Goal: Task Accomplishment & Management: Complete application form

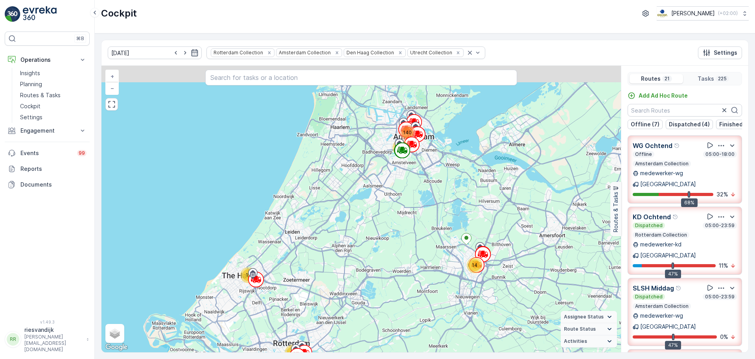
drag, startPoint x: 426, startPoint y: 170, endPoint x: 426, endPoint y: 184, distance: 13.4
click at [426, 183] on div "12 14 40 18 140 + − Satellite Roadmap Terrain Hybrid Leaflet Keyboard shortcuts…" at bounding box center [361, 209] width 520 height 286
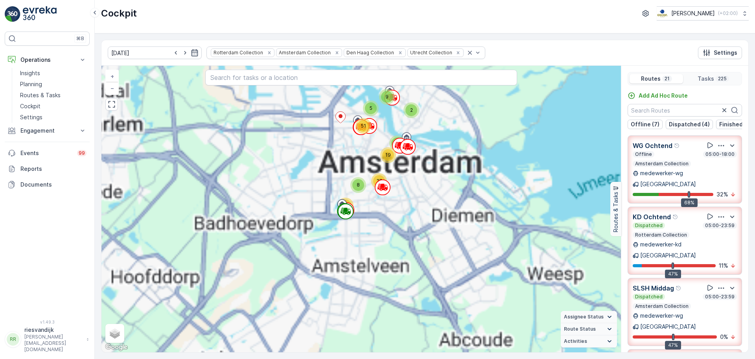
click at [432, 184] on div "9 5 2 11 27 5 7 18 2 8 5 9 8 19 37 51 + − Satellite Roadmap Terrain Hybrid Leaf…" at bounding box center [361, 209] width 520 height 286
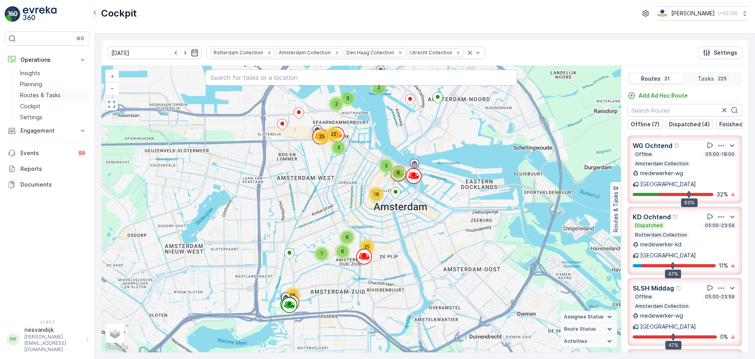
click at [52, 98] on p "Routes & Tasks" at bounding box center [40, 95] width 41 height 8
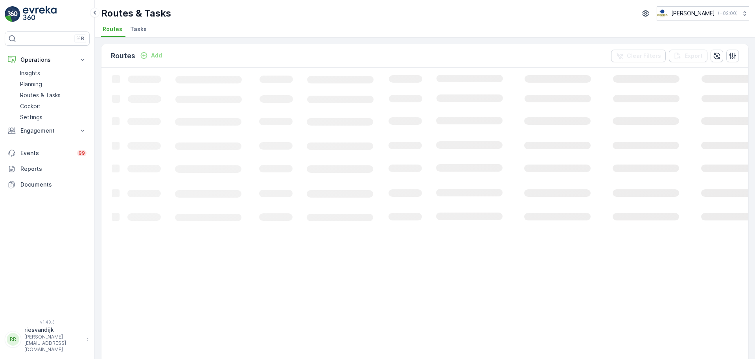
click at [140, 30] on span "Tasks" at bounding box center [138, 29] width 17 height 8
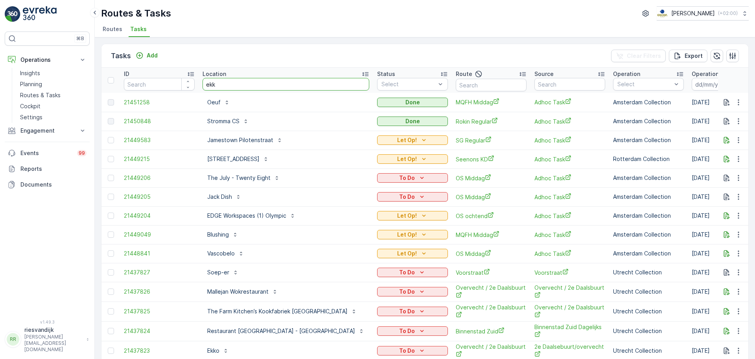
type input "ekko"
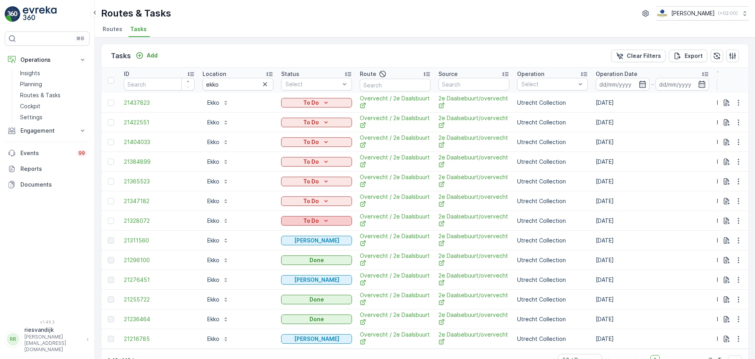
scroll to position [23, 0]
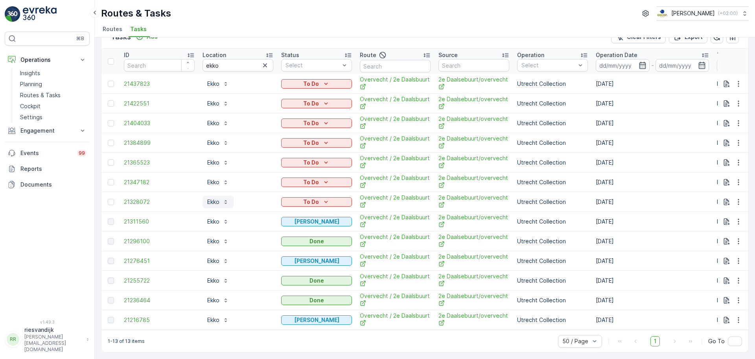
click at [226, 202] on button "Ekko" at bounding box center [218, 202] width 31 height 13
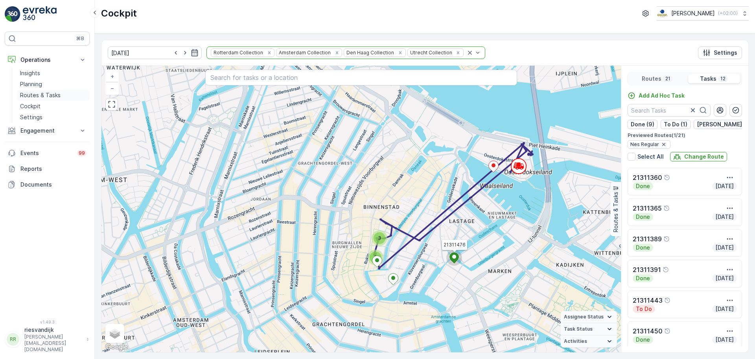
click at [48, 95] on p "Routes & Tasks" at bounding box center [40, 95] width 41 height 8
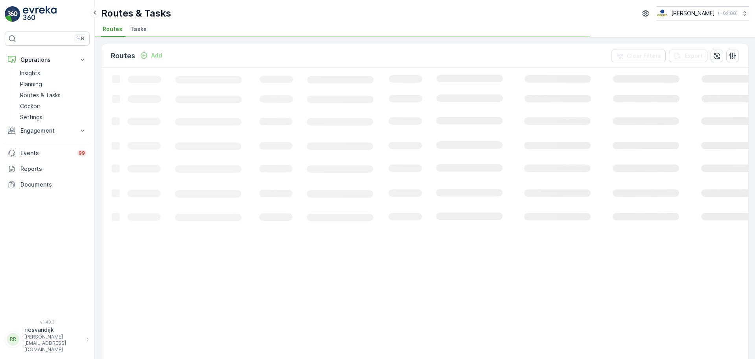
click at [136, 31] on span "Tasks" at bounding box center [138, 29] width 17 height 8
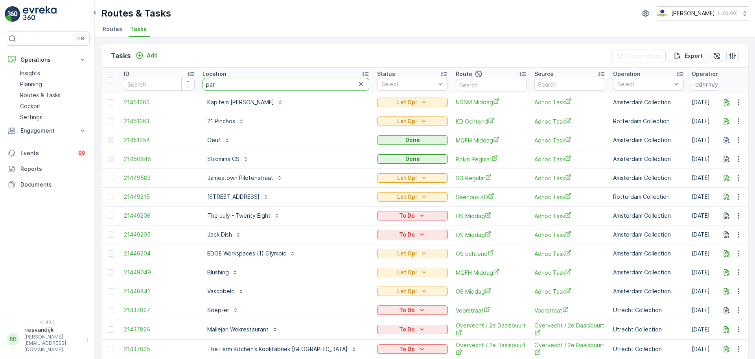
type input "park"
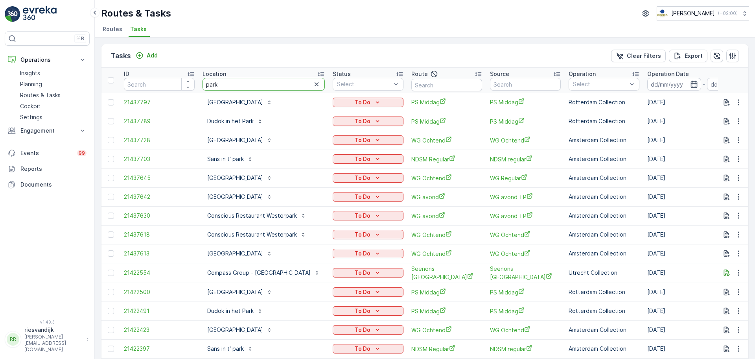
click at [248, 80] on input "park" at bounding box center [264, 84] width 122 height 13
type input "parkiet"
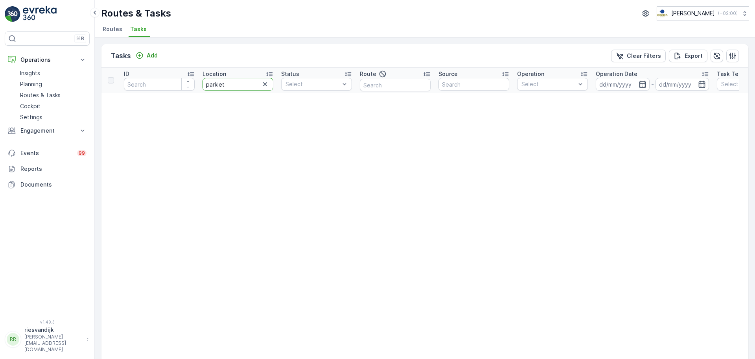
click at [215, 87] on input "parkiet" at bounding box center [238, 84] width 71 height 13
type input "parqiet"
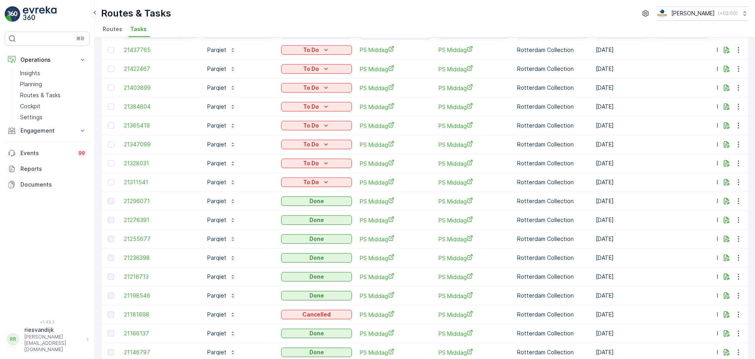
scroll to position [38, 0]
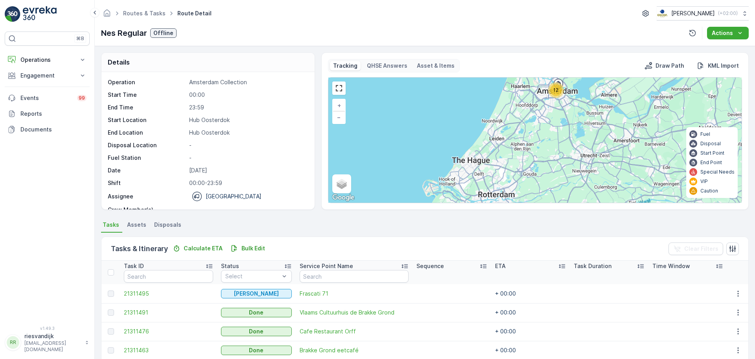
scroll to position [25, 0]
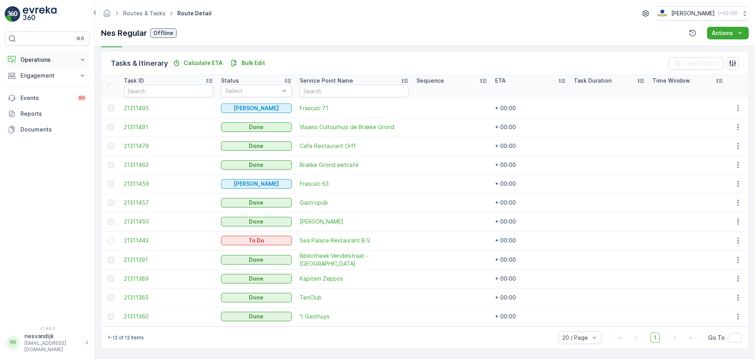
click at [60, 53] on button "Operations" at bounding box center [47, 60] width 85 height 16
click at [48, 94] on p "Routes & Tasks" at bounding box center [40, 95] width 41 height 8
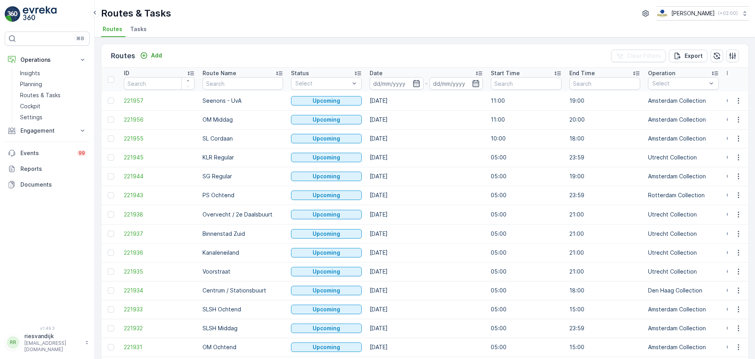
click at [127, 27] on ul "Routes Tasks" at bounding box center [422, 30] width 642 height 13
click at [137, 31] on span "Tasks" at bounding box center [138, 29] width 17 height 8
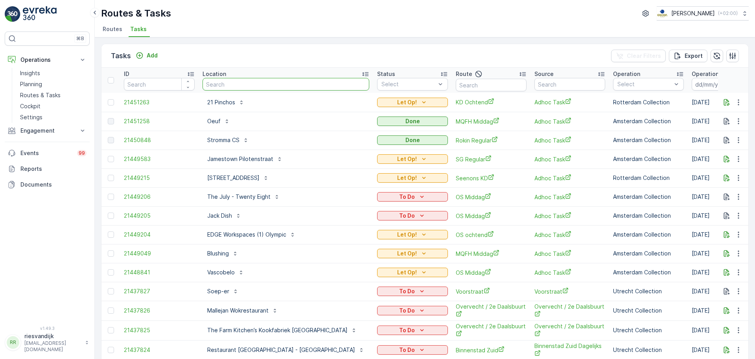
click at [234, 87] on input "text" at bounding box center [286, 84] width 167 height 13
type input "kapit"
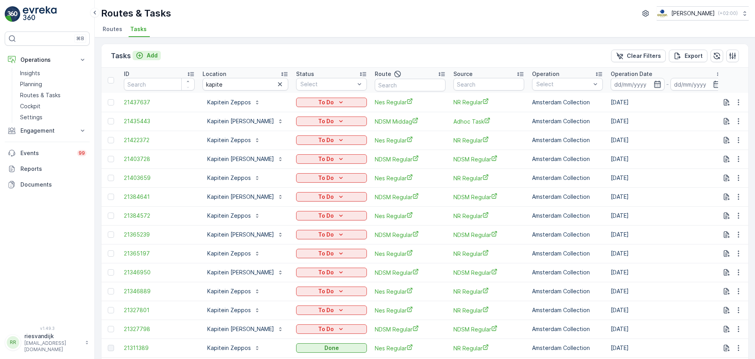
click at [153, 57] on p "Add" at bounding box center [152, 56] width 11 height 8
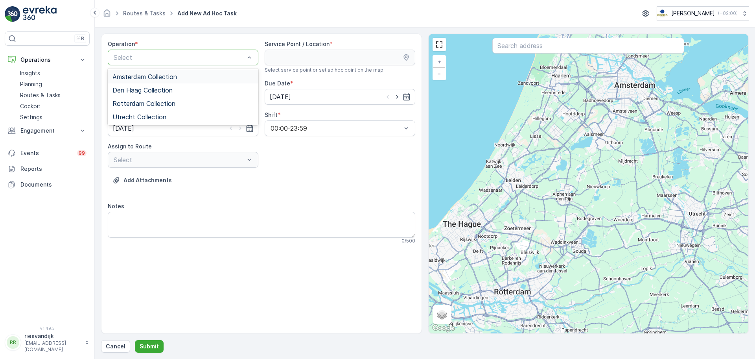
click at [192, 77] on div "Amsterdam Collection" at bounding box center [183, 76] width 141 height 7
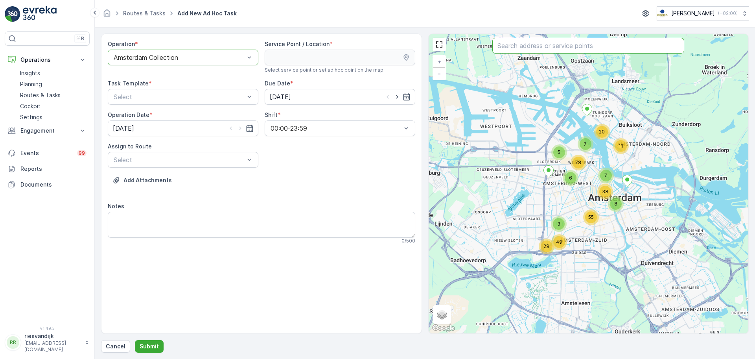
click at [539, 43] on input "text" at bounding box center [589, 46] width 192 height 16
type input "kapitein"
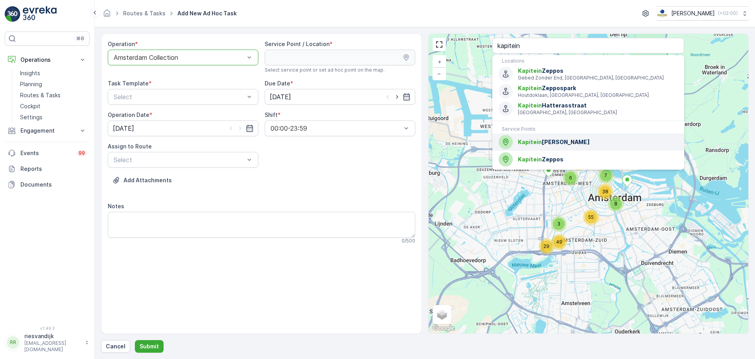
click at [549, 144] on span "Kapitein [PERSON_NAME]" at bounding box center [598, 142] width 160 height 8
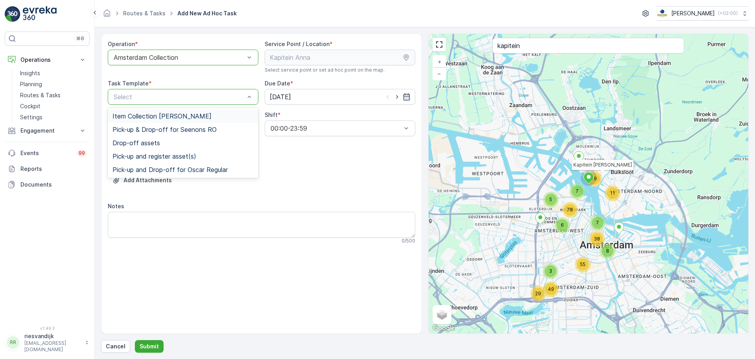
click at [195, 114] on span "Item Collection [PERSON_NAME]" at bounding box center [162, 116] width 99 height 7
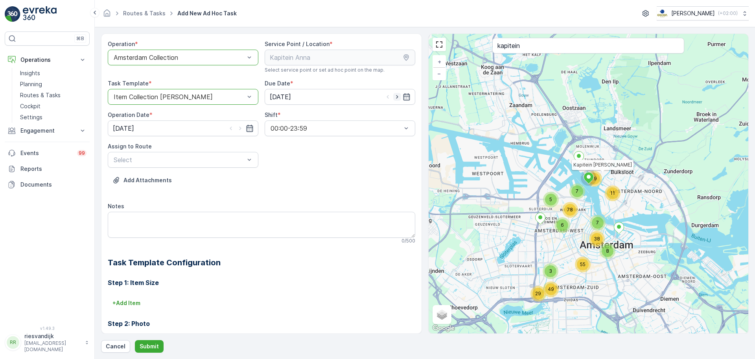
click at [394, 96] on icon "button" at bounding box center [397, 97] width 8 height 8
type input "[DATE]"
click at [239, 129] on icon "button" at bounding box center [240, 129] width 2 height 4
type input "[DATE]"
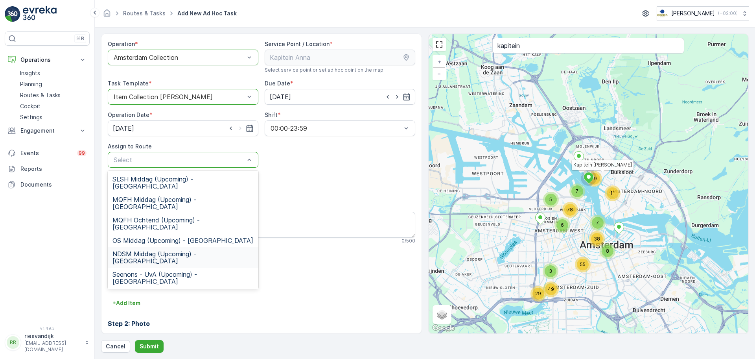
click at [196, 250] on span "NDSM Middag (Upcoming) - [GEOGRAPHIC_DATA]" at bounding box center [183, 257] width 141 height 14
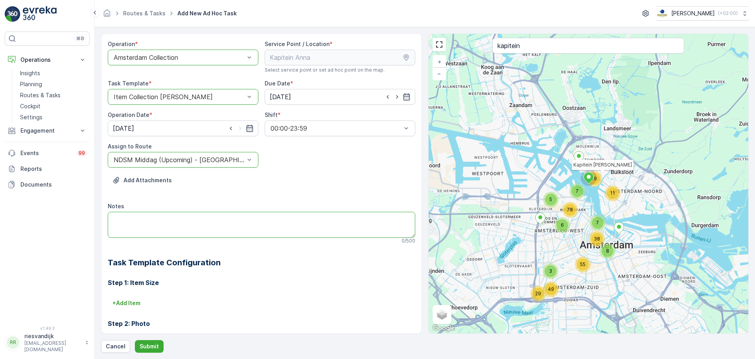
click at [210, 224] on textarea "Notes" at bounding box center [262, 225] width 308 height 26
type textarea "extra ophaalronde ivm groot feest en veel afval"
click at [157, 342] on p "Submit" at bounding box center [149, 346] width 19 height 8
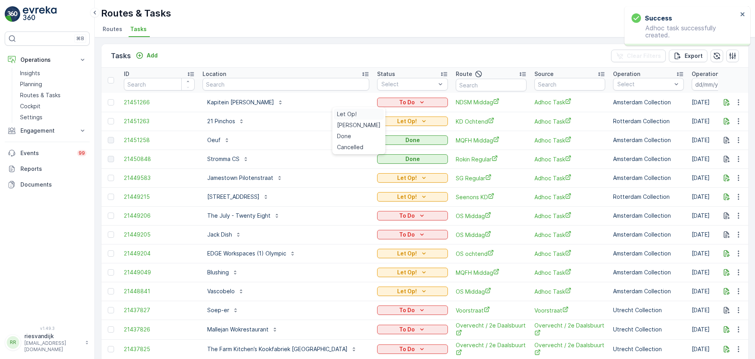
click at [358, 114] on div "Let Op!" at bounding box center [359, 114] width 50 height 11
